Goal: Task Accomplishment & Management: Use online tool/utility

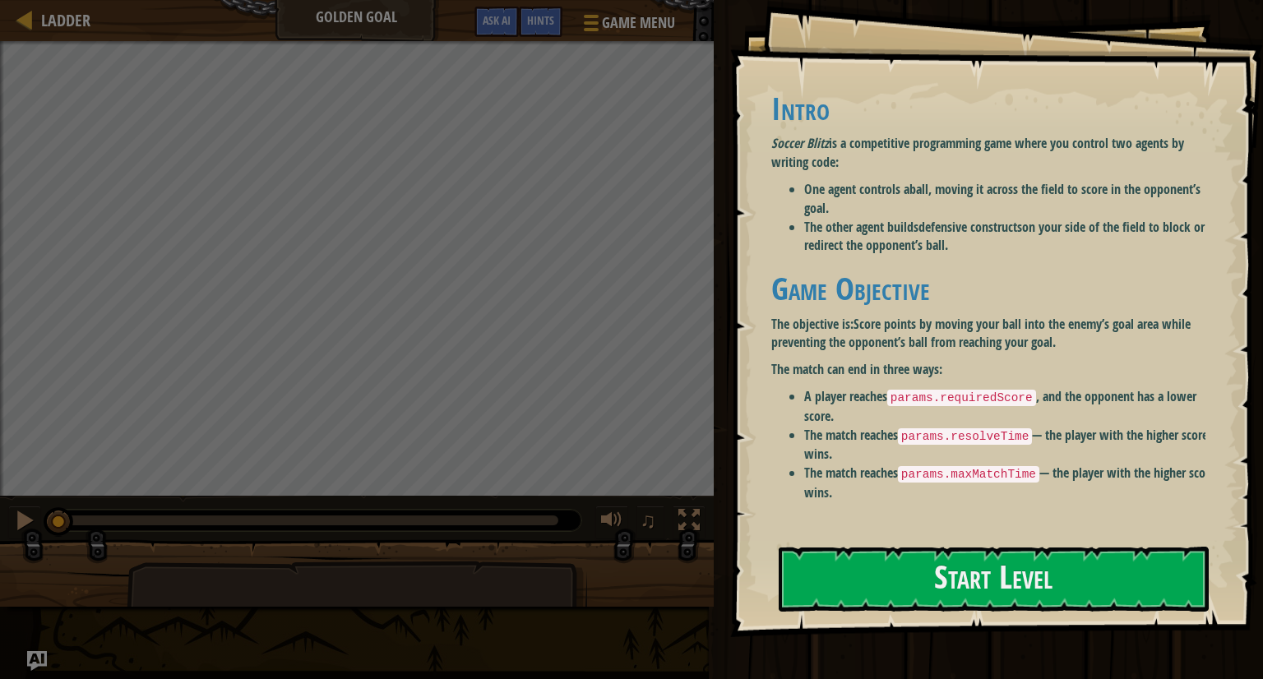
click at [914, 524] on div "Intro Soccer Blitz is a competitive programming game where you control two agen…" at bounding box center [994, 302] width 446 height 455
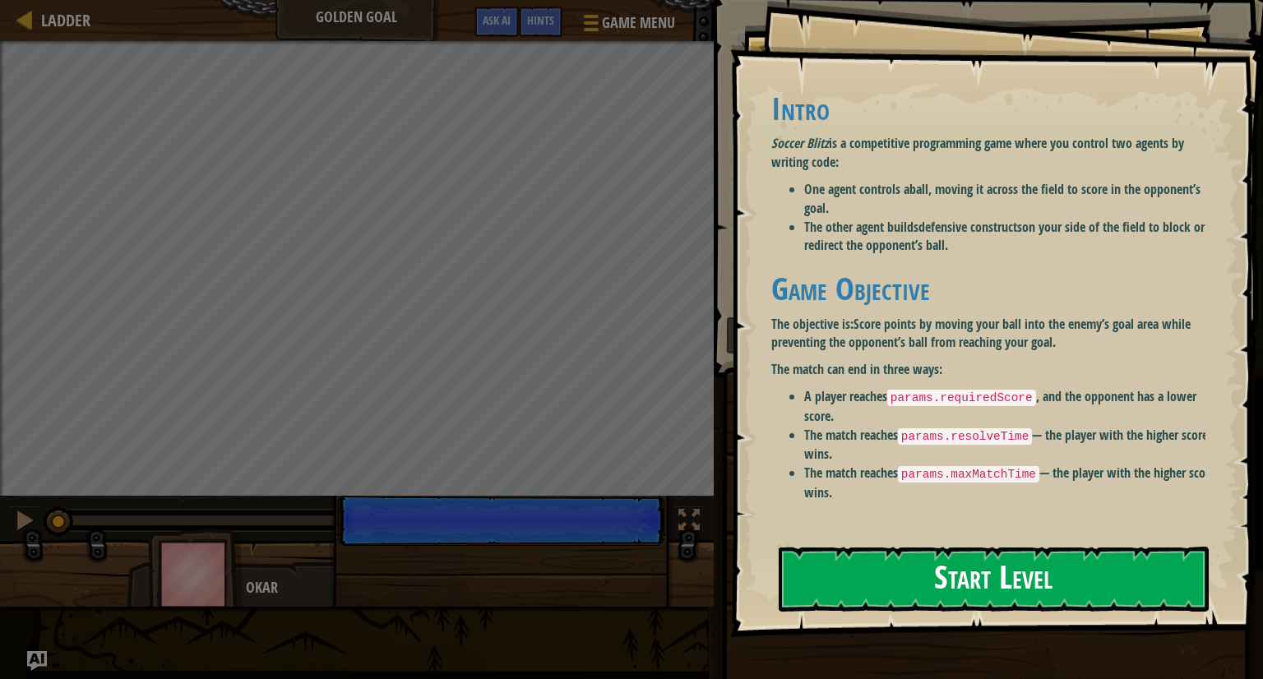
click at [921, 554] on button "Start Level" at bounding box center [993, 579] width 430 height 65
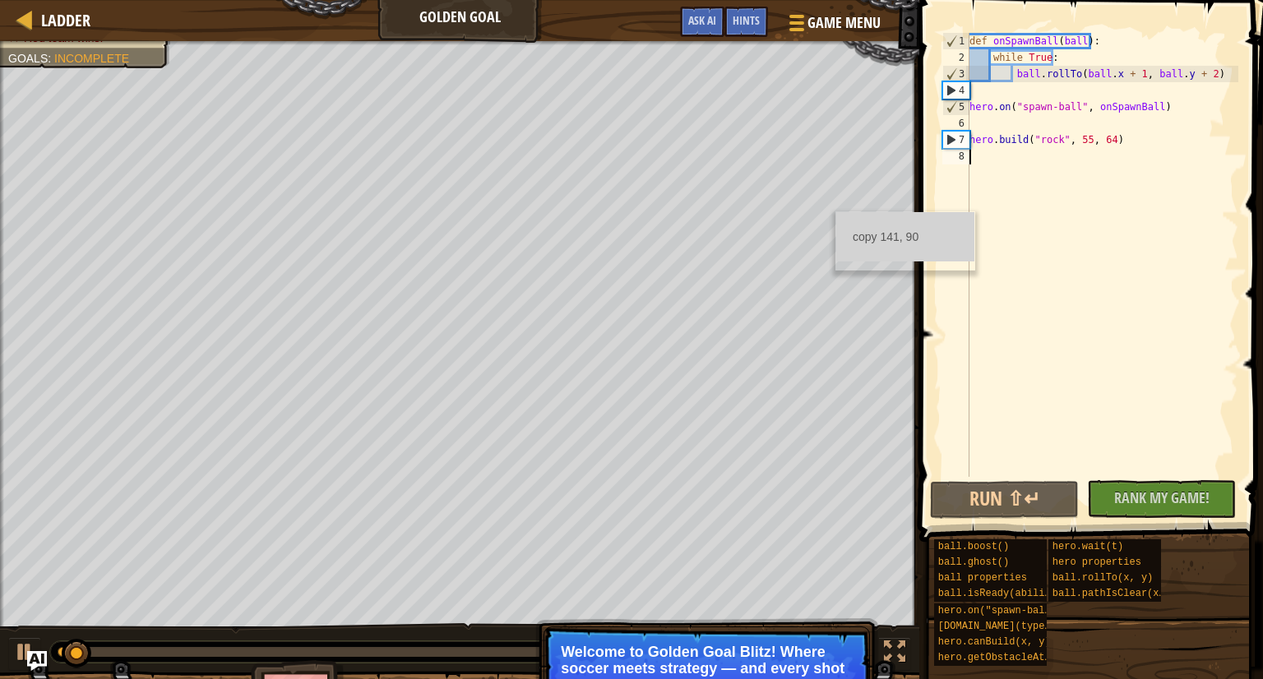
click at [1077, 206] on div "def onSpawnBall ( ball ) : while True : ball . rollTo ( ball . x + 1 , ball . y…" at bounding box center [1102, 271] width 272 height 477
drag, startPoint x: 948, startPoint y: 261, endPoint x: 970, endPoint y: 186, distance: 78.0
click at [970, 186] on div "1 2 3 4 5 6 7 8 def onSpawnBall ( ball ) : while True : ball . rollTo ( ball . …" at bounding box center [1088, 255] width 299 height 444
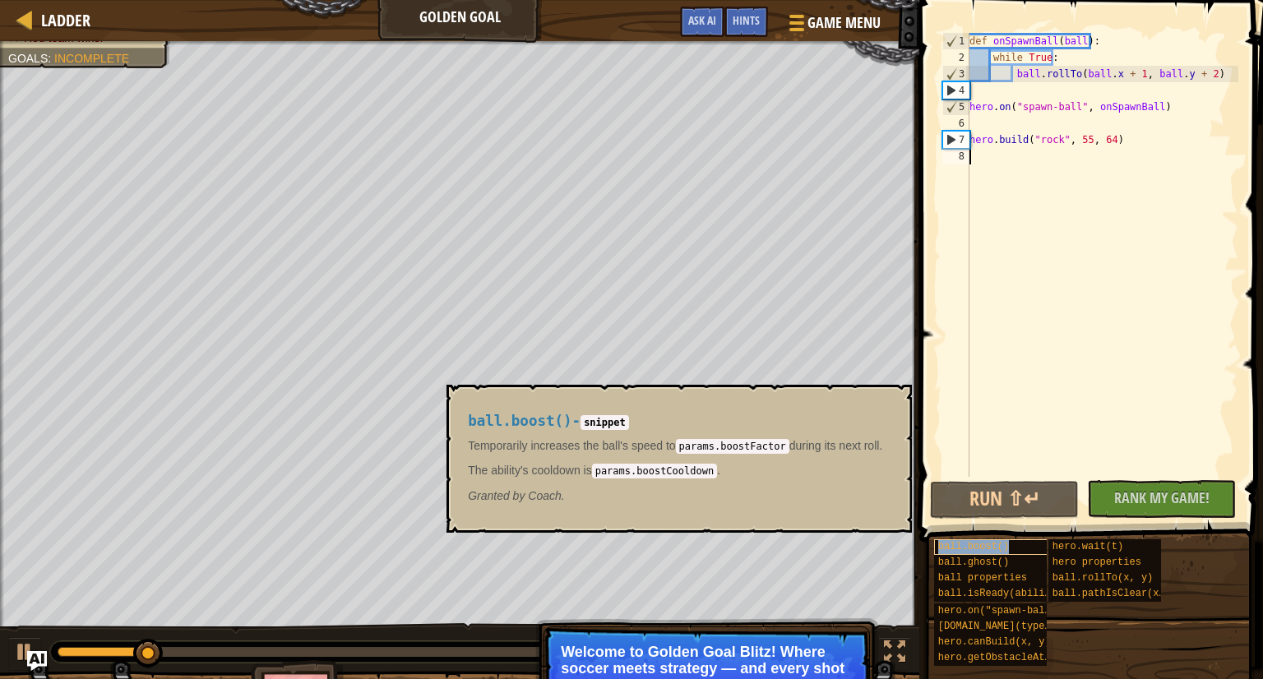
click at [958, 544] on span "ball.boost()" at bounding box center [973, 547] width 71 height 12
click at [958, 543] on span "ball.boost()" at bounding box center [973, 547] width 71 height 12
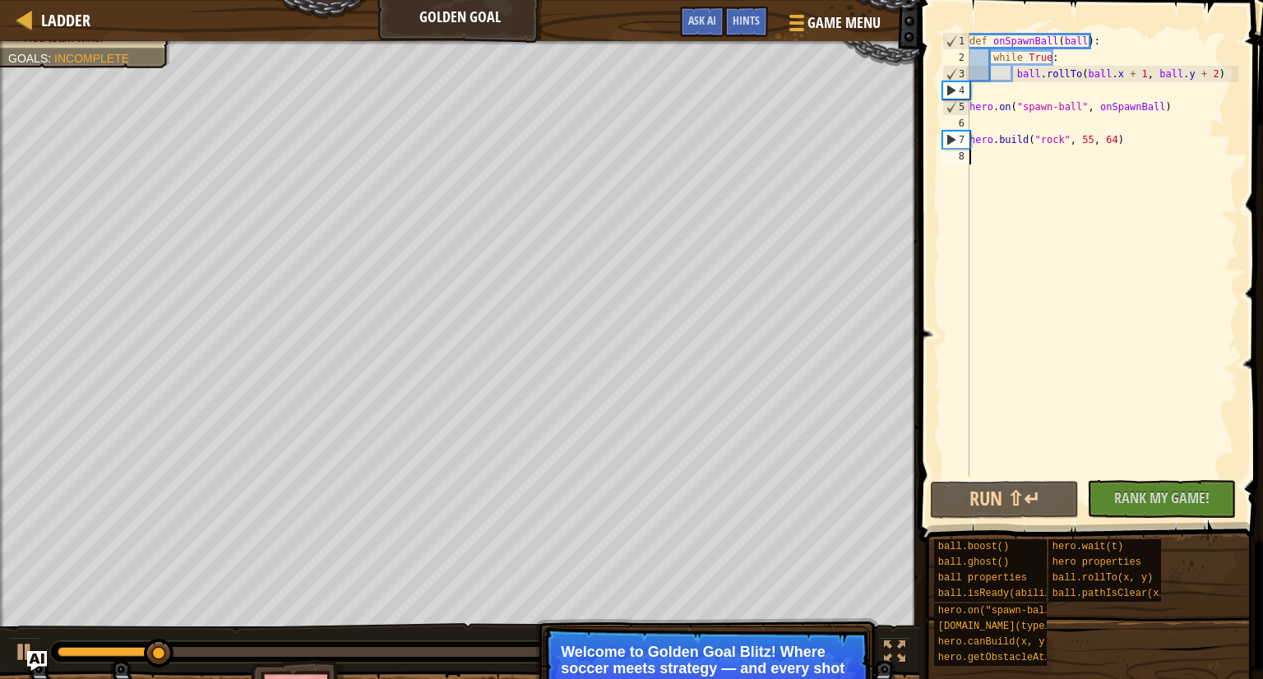
click at [995, 168] on div "def onSpawnBall ( ball ) : while True : ball . rollTo ( ball . x + 1 , ball . y…" at bounding box center [1102, 271] width 272 height 477
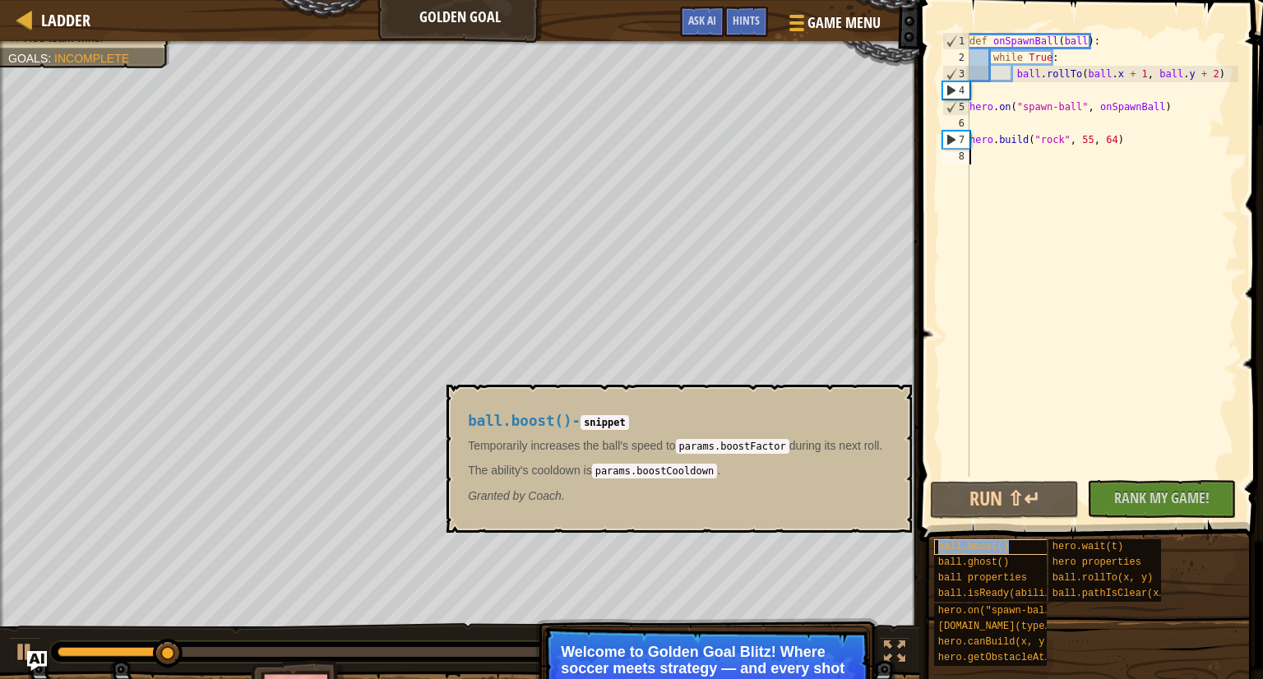
click at [971, 544] on span "ball.boost()" at bounding box center [973, 547] width 71 height 12
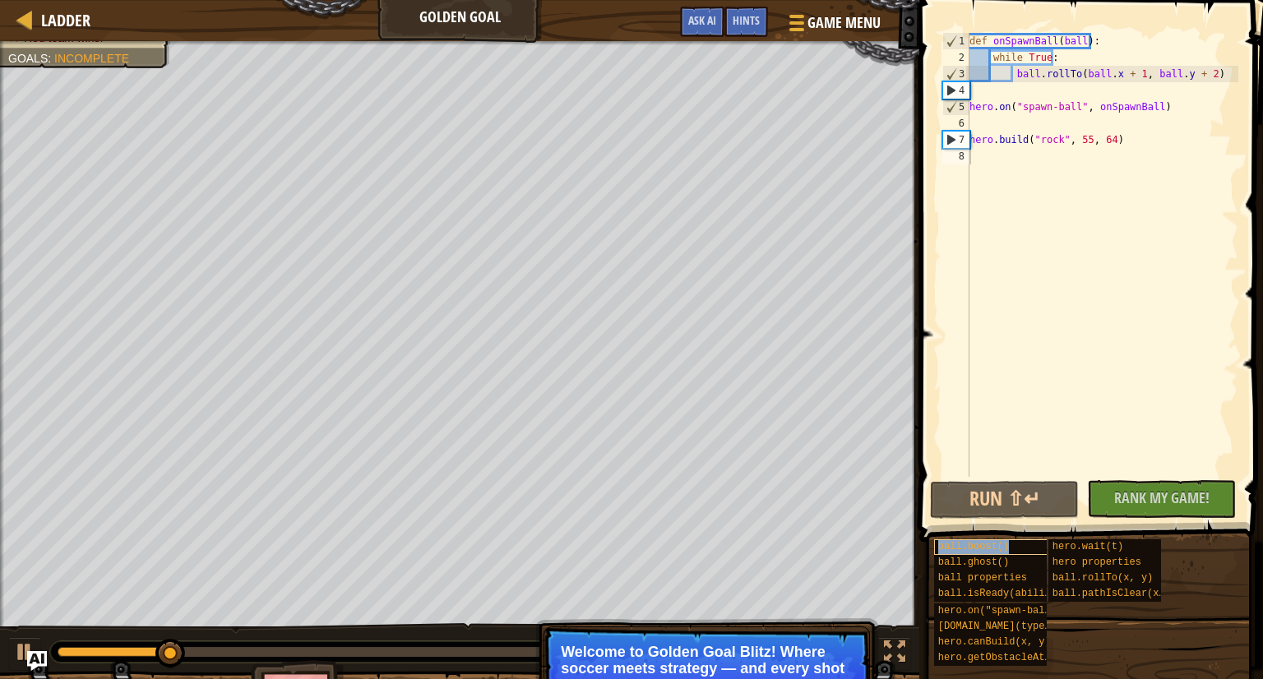
click at [971, 544] on span "ball.boost()" at bounding box center [973, 547] width 71 height 12
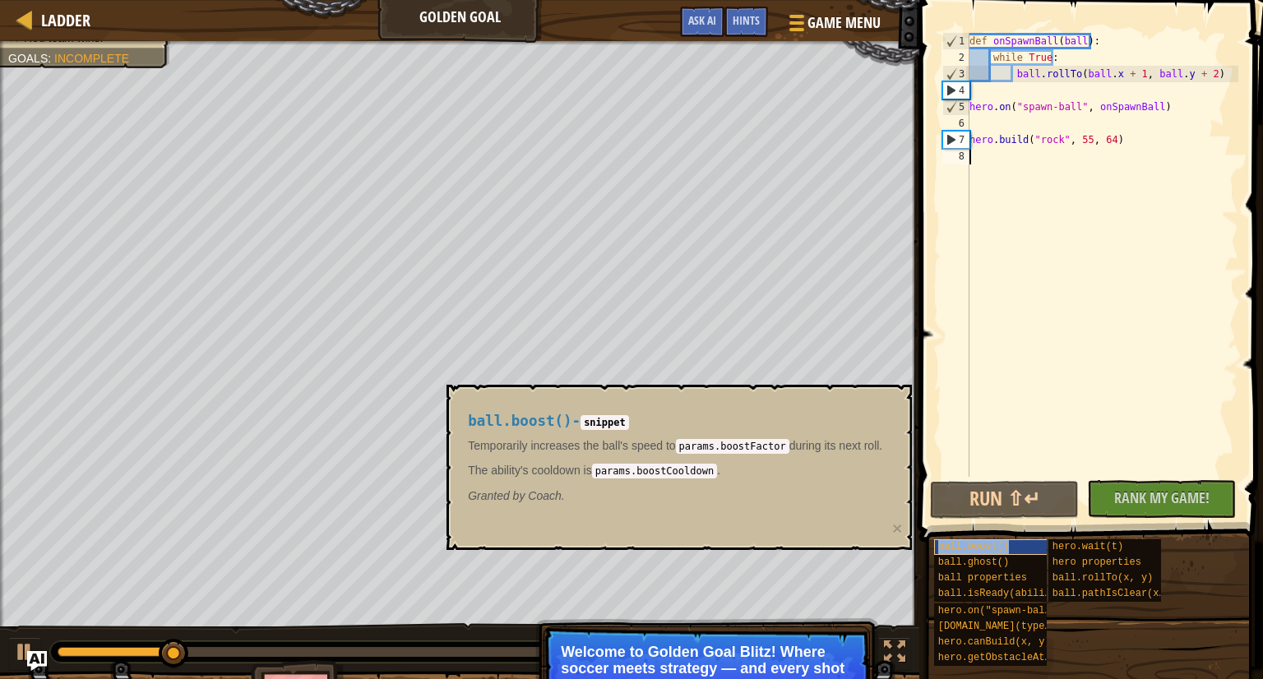
click at [971, 543] on span "ball.boost()" at bounding box center [973, 547] width 71 height 12
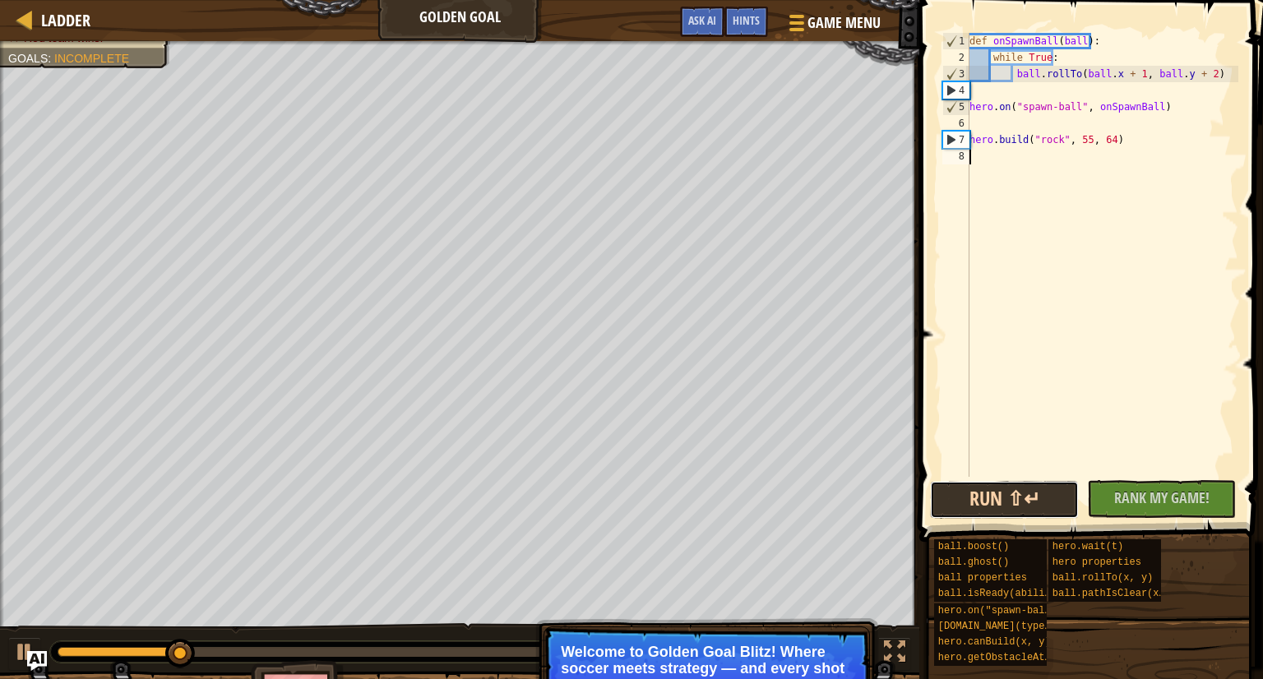
click at [1039, 494] on button "Run ⇧↵" at bounding box center [1004, 500] width 149 height 38
click at [11, 24] on div "Ladder Golden Goal Game Menu Done Hints Ask AI" at bounding box center [459, 20] width 919 height 41
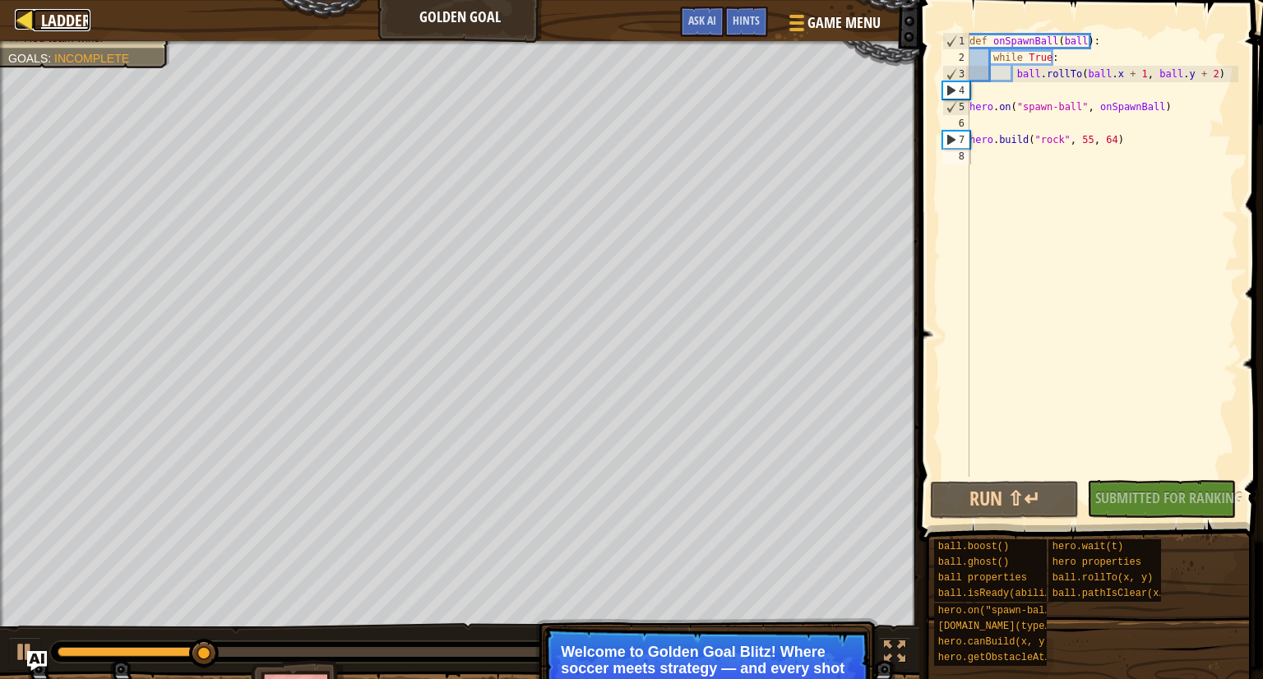
click at [48, 24] on span "Ladder" at bounding box center [65, 20] width 49 height 22
